Goal: Transaction & Acquisition: Purchase product/service

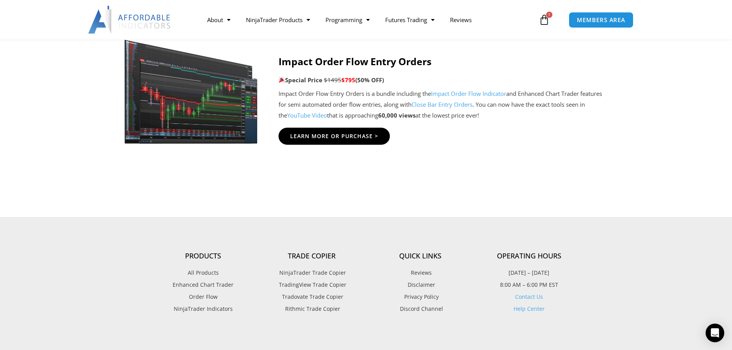
scroll to position [1901, 0]
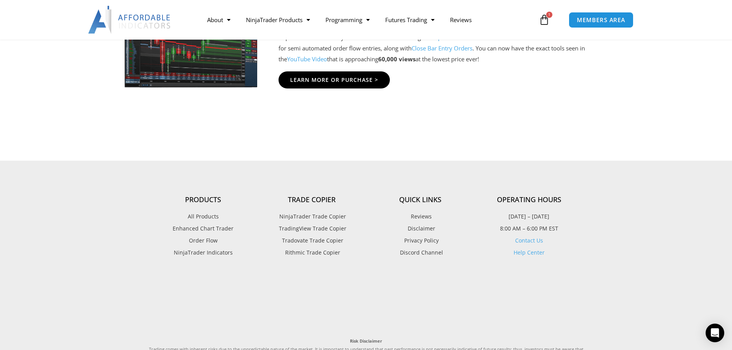
click at [306, 216] on span "NinjaTrader Trade Copier" at bounding box center [311, 216] width 69 height 10
click at [311, 216] on span "NinjaTrader Trade Copier" at bounding box center [311, 216] width 69 height 10
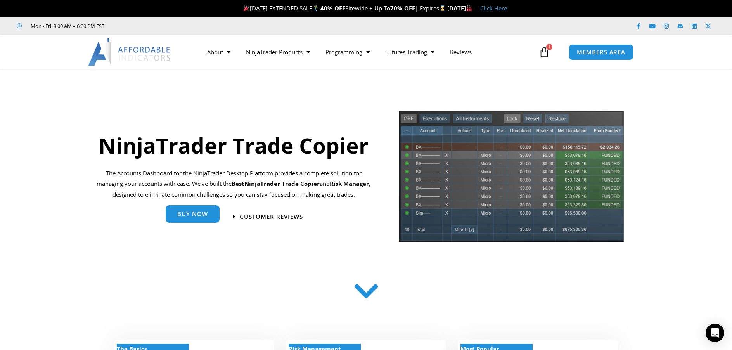
click at [198, 216] on span "Buy Now" at bounding box center [192, 214] width 31 height 6
click at [189, 212] on span "Buy Now" at bounding box center [192, 214] width 31 height 6
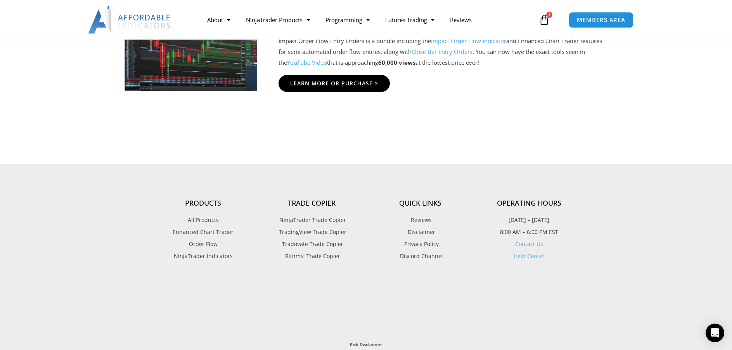
scroll to position [1901, 0]
